Goal: Task Accomplishment & Management: Manage account settings

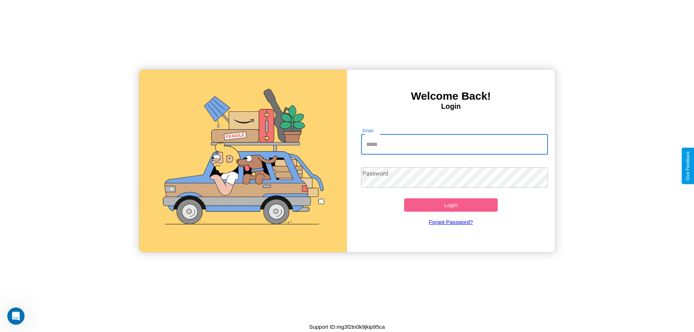
click at [454, 144] on input "Email" at bounding box center [454, 144] width 187 height 20
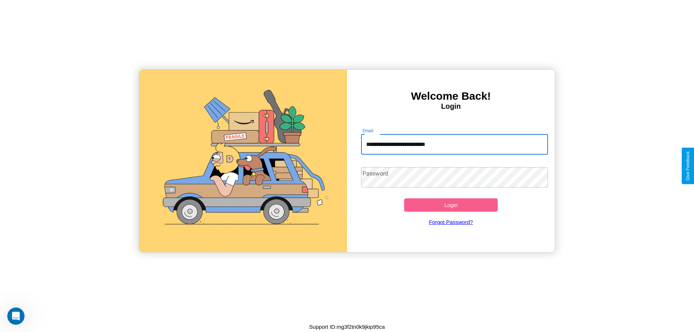
type input "**********"
click at [451, 205] on button "Login" at bounding box center [451, 204] width 94 height 13
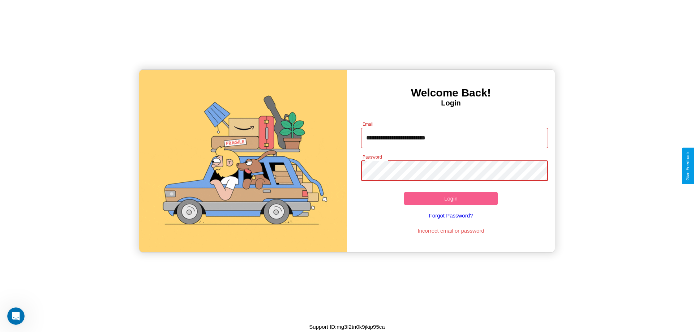
click at [451, 198] on button "Login" at bounding box center [451, 198] width 94 height 13
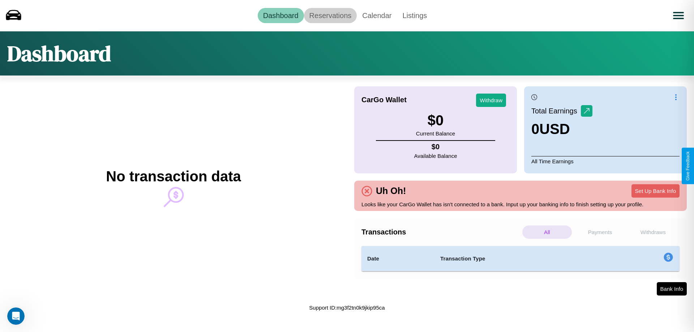
click at [330, 15] on link "Reservations" at bounding box center [330, 15] width 53 height 15
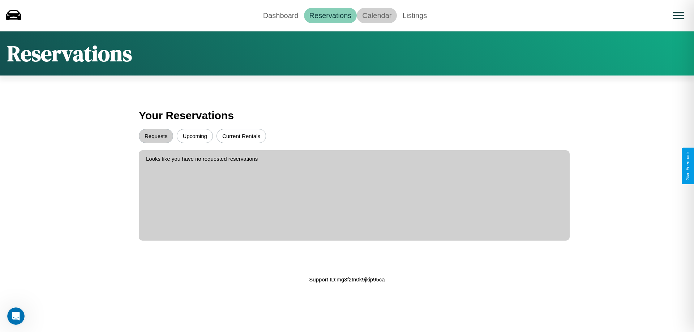
click at [377, 15] on link "Calendar" at bounding box center [377, 15] width 40 height 15
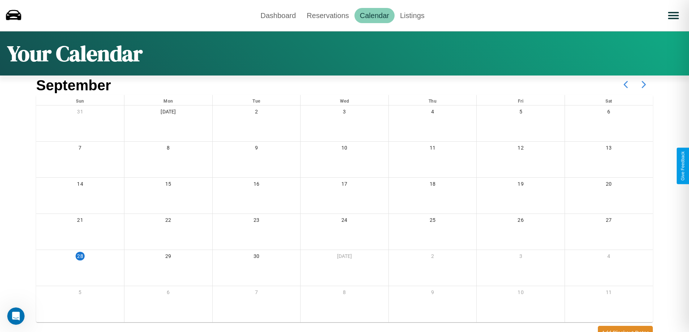
click at [643, 85] on icon at bounding box center [643, 85] width 18 height 18
click at [278, 15] on link "Dashboard" at bounding box center [278, 15] width 46 height 15
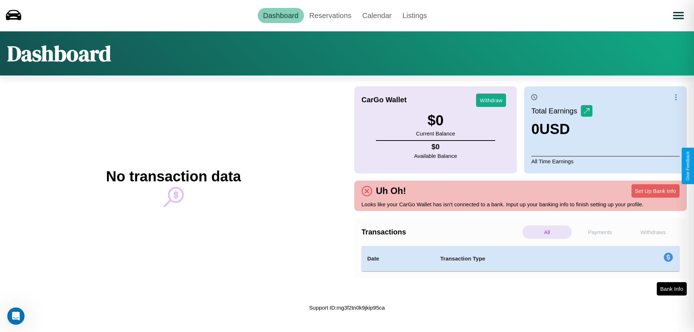
click at [653, 232] on p "Withdraws" at bounding box center [653, 232] width 50 height 13
click at [655, 191] on button "Set Up Bank Info" at bounding box center [655, 190] width 48 height 13
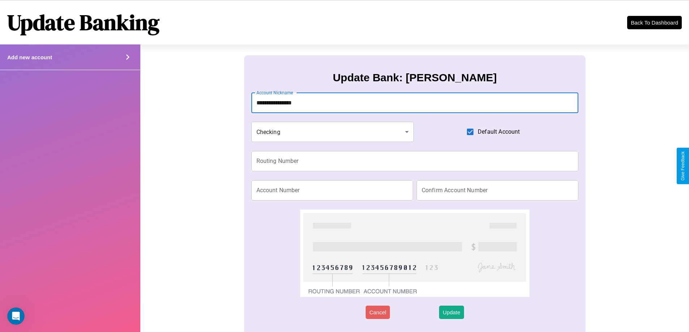
type input "**********"
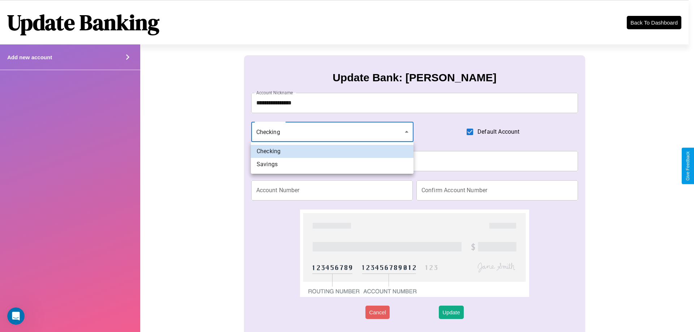
click at [332, 132] on div at bounding box center [347, 166] width 694 height 332
